Goal: Transaction & Acquisition: Download file/media

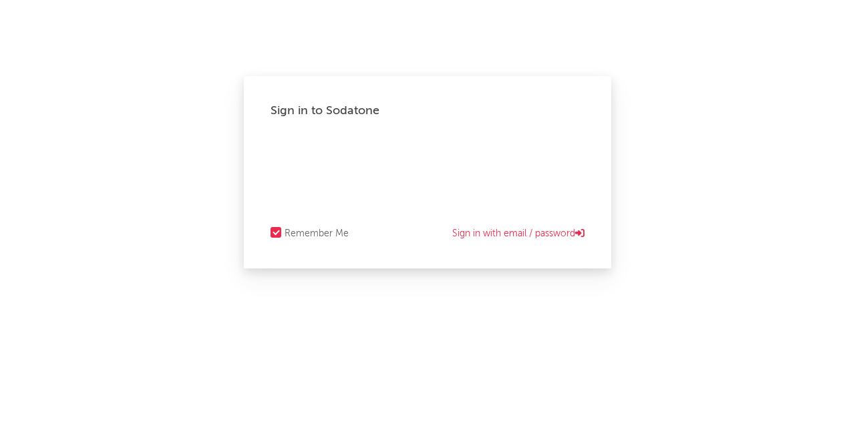
select select "other"
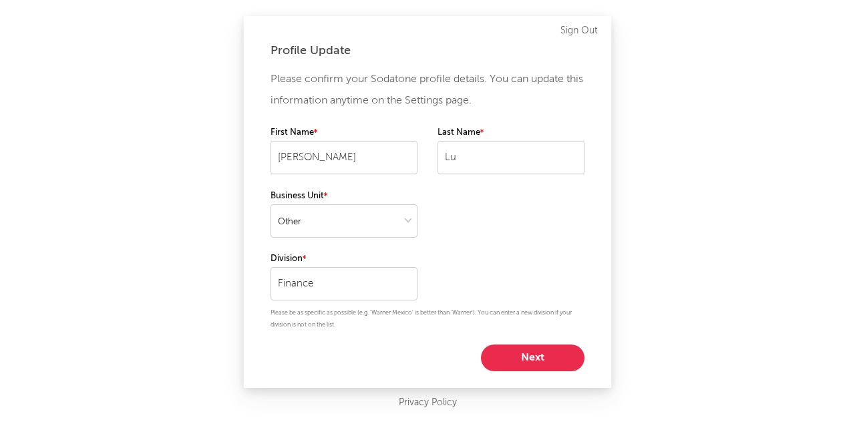
click at [537, 356] on button "Next" at bounding box center [532, 357] width 103 height 27
select select "other"
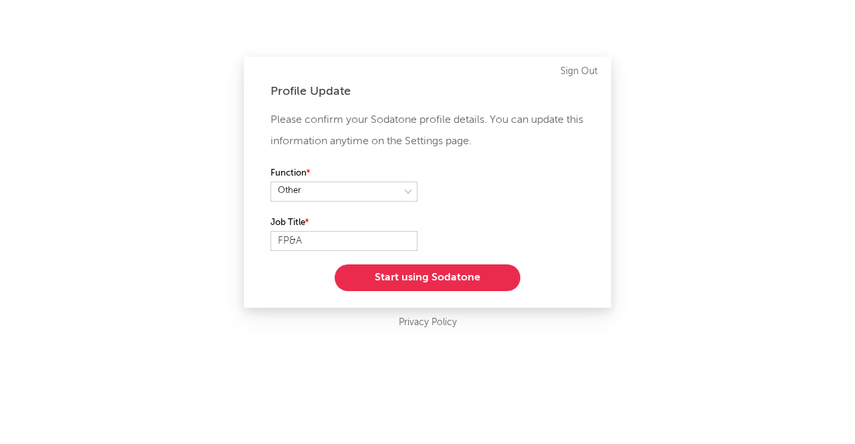
click at [455, 274] on button "Start using Sodatone" at bounding box center [427, 277] width 186 height 27
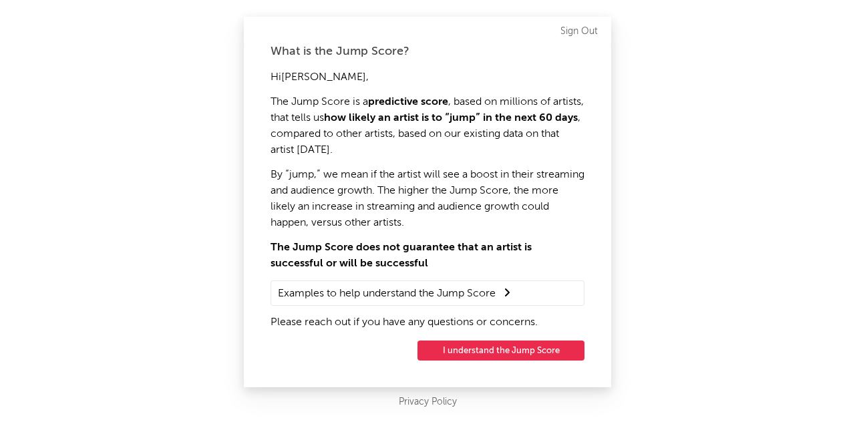
click at [515, 352] on button "I understand the Jump Score" at bounding box center [500, 350] width 167 height 20
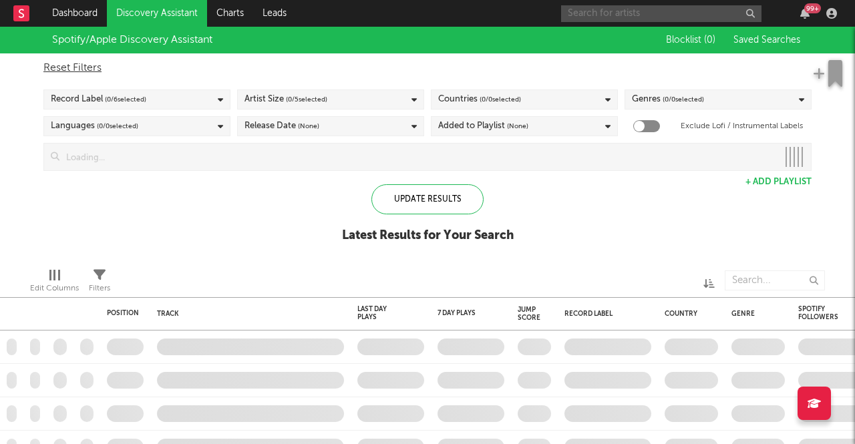
click at [690, 15] on input "text" at bounding box center [661, 13] width 200 height 17
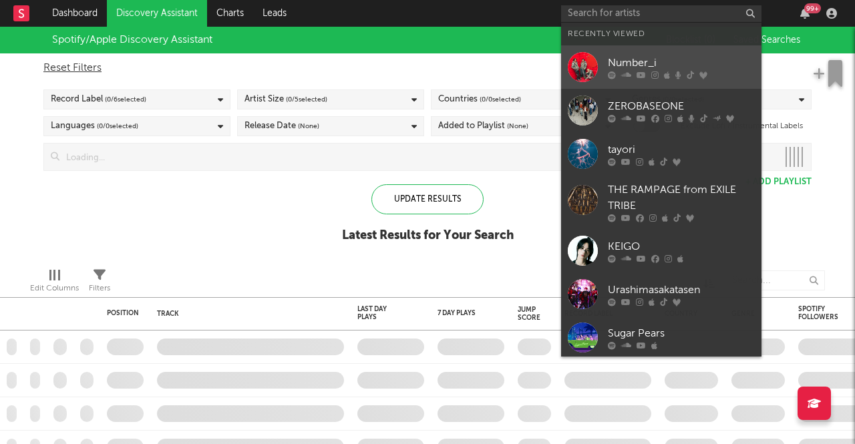
click at [584, 65] on div at bounding box center [582, 67] width 30 height 30
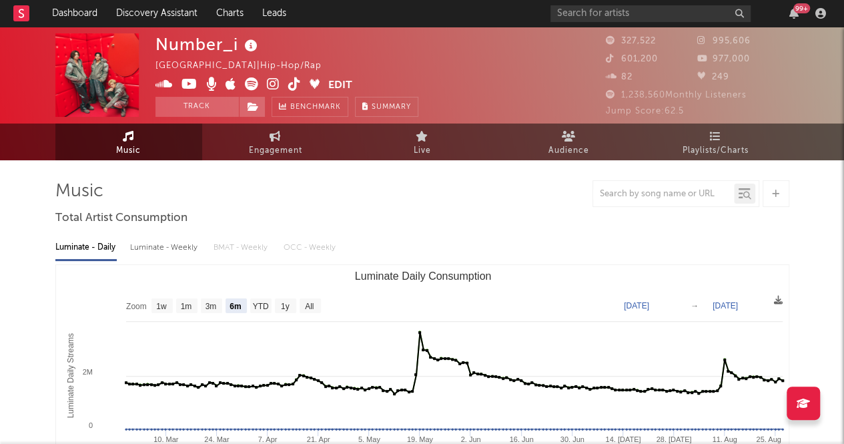
click at [406, 196] on div at bounding box center [422, 193] width 734 height 27
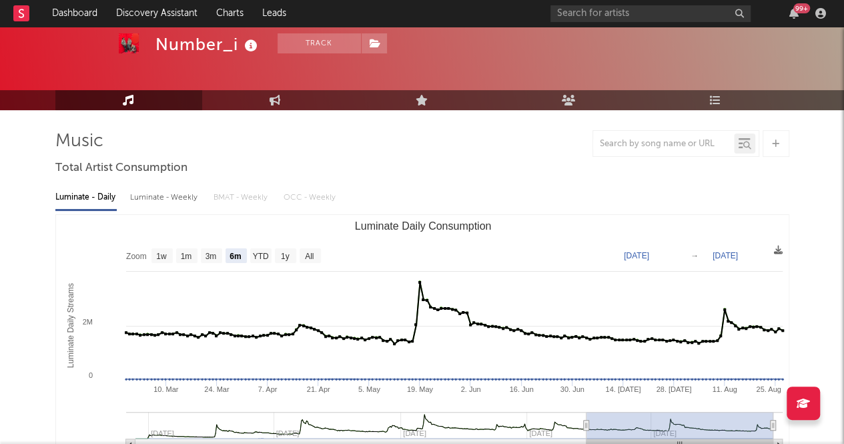
scroll to position [79, 0]
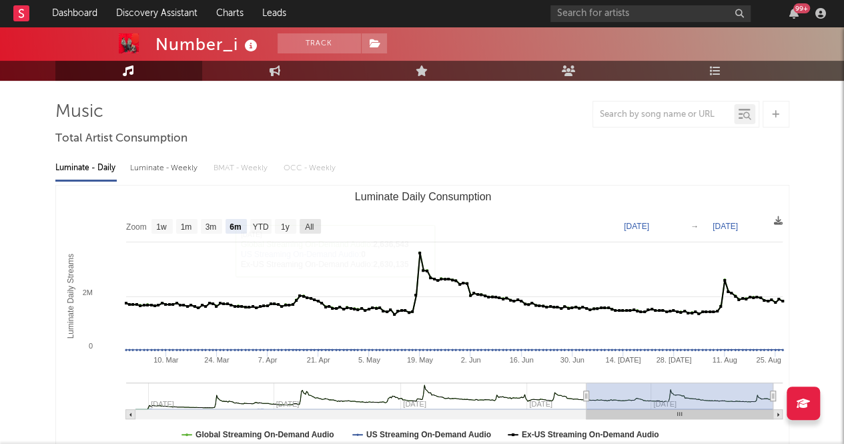
click at [306, 222] on text "All" at bounding box center [309, 226] width 9 height 9
select select "All"
type input "2023-12-19"
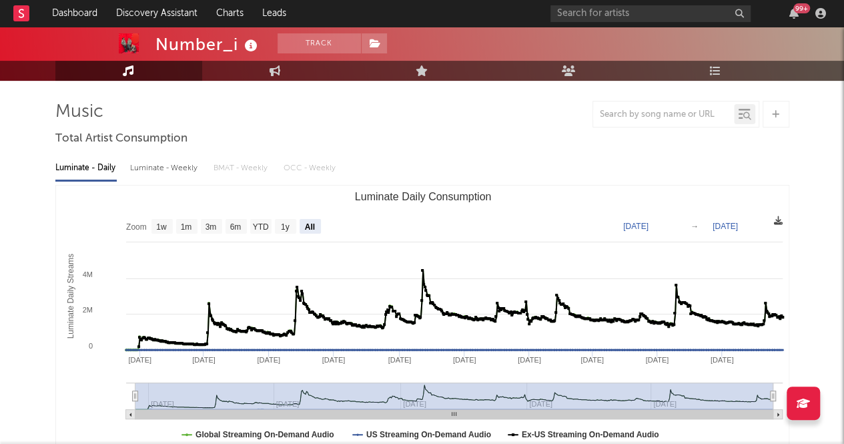
click at [781, 225] on icon at bounding box center [778, 220] width 9 height 9
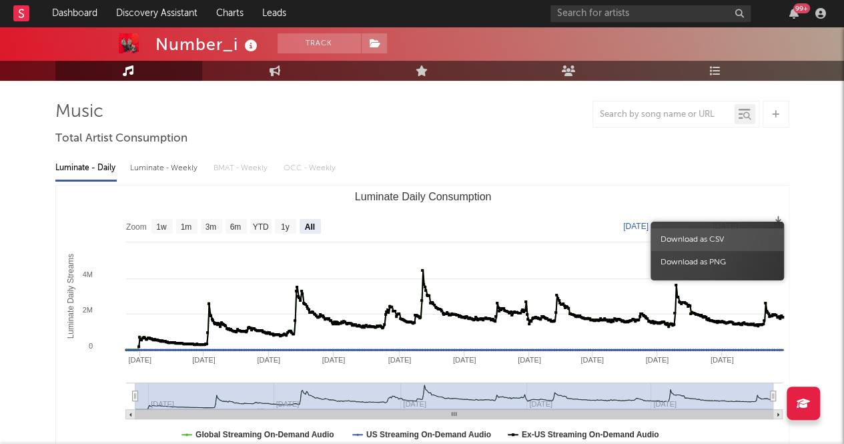
click at [752, 238] on span "Download as CSV" at bounding box center [718, 239] width 134 height 23
